Goal: Task Accomplishment & Management: Use online tool/utility

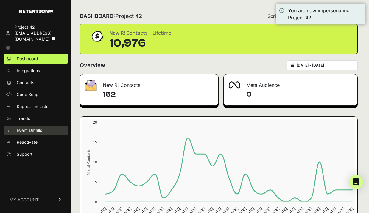
click at [32, 127] on span "Event Details" at bounding box center [29, 130] width 25 height 6
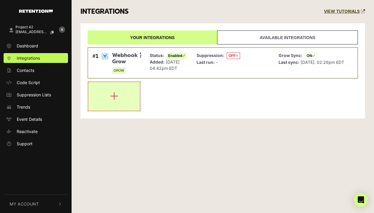
click at [112, 97] on icon "button" at bounding box center [114, 96] width 8 height 10
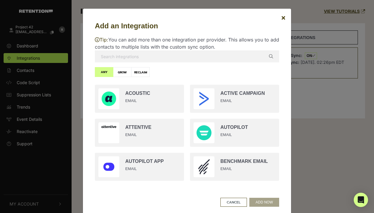
click at [169, 60] on input "text" at bounding box center [187, 56] width 184 height 12
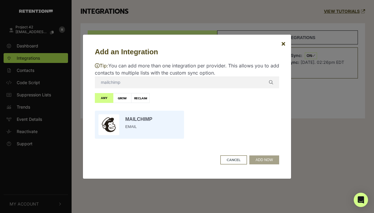
type input "mailchimp"
click at [150, 120] on input "radio" at bounding box center [139, 125] width 95 height 34
radio input "true"
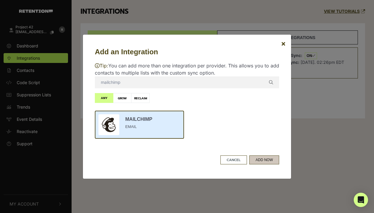
click at [259, 161] on button "ADD NOW" at bounding box center [264, 159] width 30 height 9
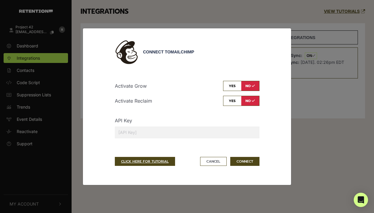
click at [157, 129] on input "text" at bounding box center [187, 132] width 145 height 12
paste input "0cfbe1d4c9c71071fd18afeeed9e7921-us11"
type input "0cfbe1d4c9c71071fd18afeeed9e7921-us11"
click at [245, 160] on button "CONNECT" at bounding box center [244, 161] width 29 height 9
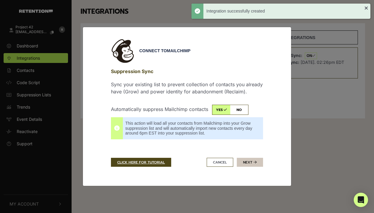
click at [250, 165] on button "Next" at bounding box center [250, 162] width 26 height 9
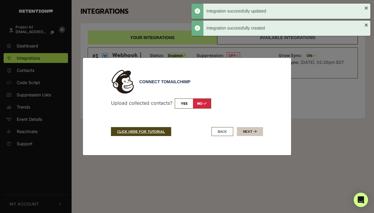
click at [248, 135] on button "Next" at bounding box center [250, 131] width 26 height 9
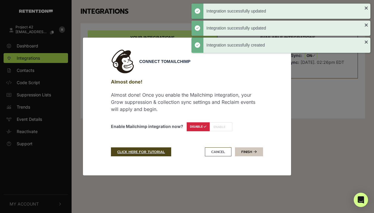
click at [247, 151] on link "Finish" at bounding box center [249, 151] width 28 height 9
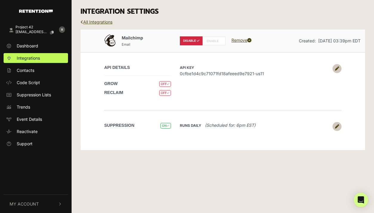
click at [209, 44] on label "ENABLE" at bounding box center [213, 40] width 23 height 9
radio input "false"
radio input "true"
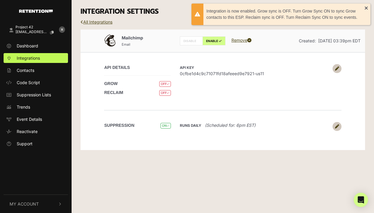
click at [159, 17] on div "INTEGRATION SETTINGS" at bounding box center [222, 11] width 293 height 23
click at [59, 28] on icon at bounding box center [62, 30] width 6 height 6
